Goal: Task Accomplishment & Management: Manage account settings

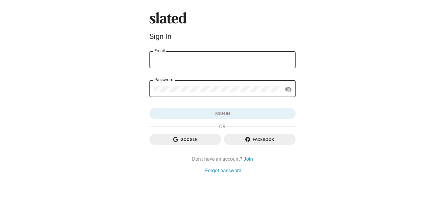
click at [259, 61] on input "Email" at bounding box center [222, 60] width 136 height 5
type input "[EMAIL_ADDRESS][DOMAIN_NAME]"
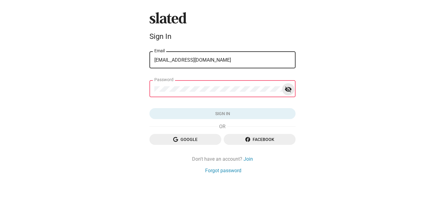
click at [288, 89] on mat-icon "visibility_off" at bounding box center [288, 89] width 7 height 9
click at [190, 85] on div "Password" at bounding box center [218, 88] width 128 height 18
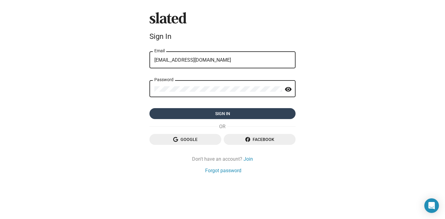
click at [220, 113] on span "Sign in" at bounding box center [222, 113] width 136 height 11
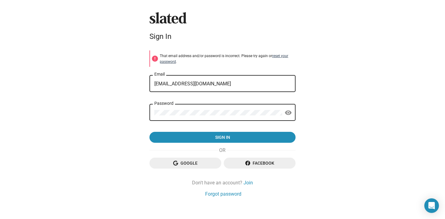
click at [275, 56] on link "reset your password" at bounding box center [224, 59] width 128 height 10
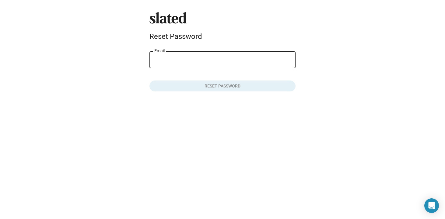
click at [225, 57] on div "Email" at bounding box center [222, 60] width 136 height 18
type input "[EMAIL_ADDRESS][DOMAIN_NAME]"
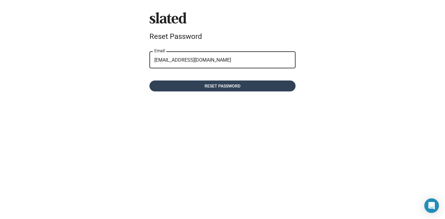
click at [219, 86] on span "Reset password" at bounding box center [222, 86] width 136 height 11
